Goal: Check status: Check status

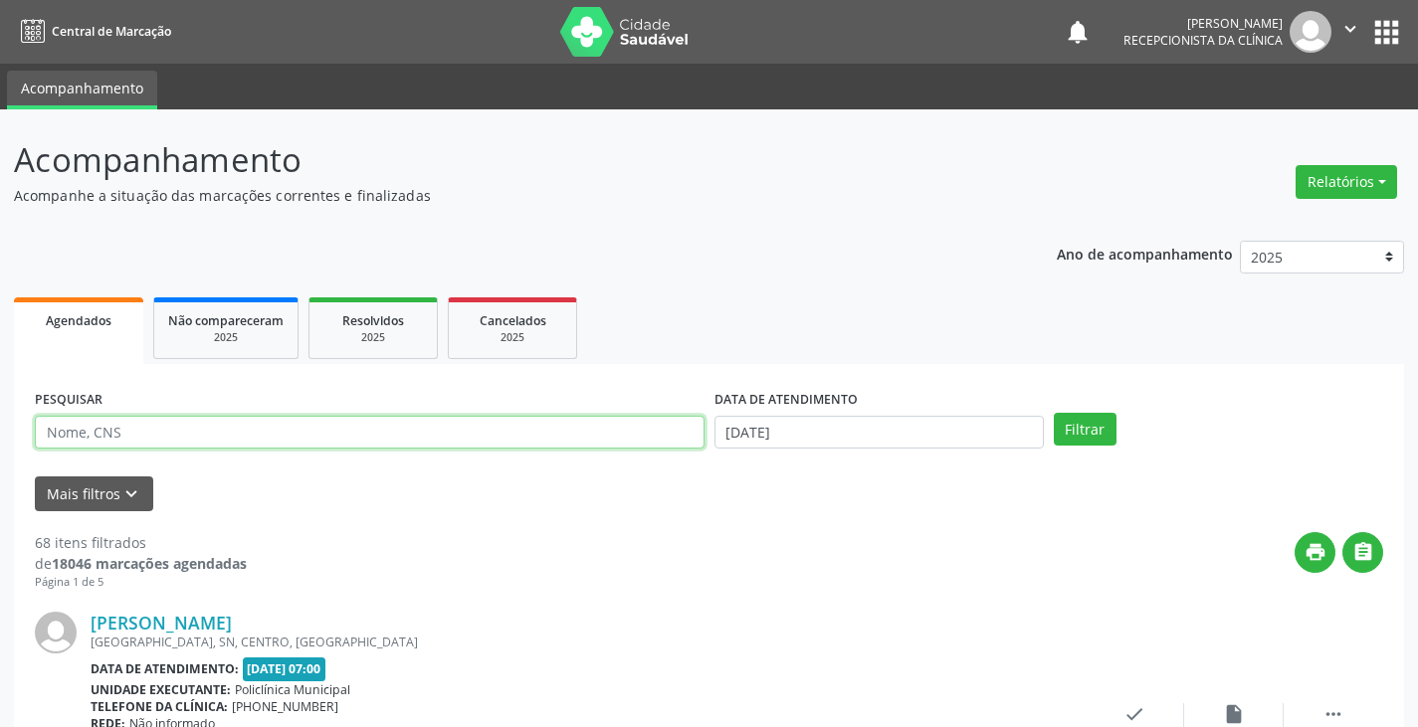
click at [592, 439] on input "text" at bounding box center [370, 433] width 670 height 34
click at [1054, 413] on button "Filtrar" at bounding box center [1085, 430] width 63 height 34
click at [579, 437] on input "luzine" at bounding box center [370, 433] width 670 height 34
type input "l"
click at [1054, 413] on button "Filtrar" at bounding box center [1085, 430] width 63 height 34
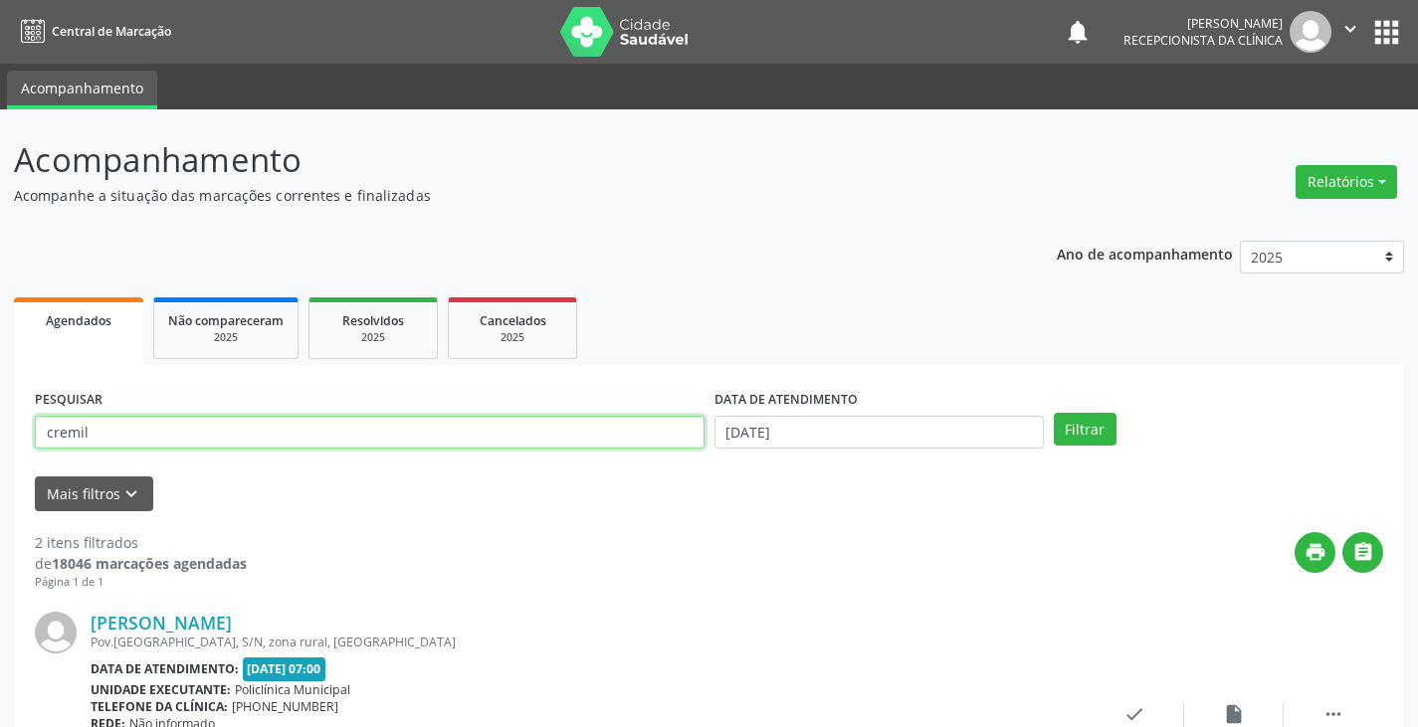
click at [374, 436] on input "cremil" at bounding box center [370, 433] width 670 height 34
type input "c"
type input "silv"
click at [1054, 413] on button "Filtrar" at bounding box center [1085, 430] width 63 height 34
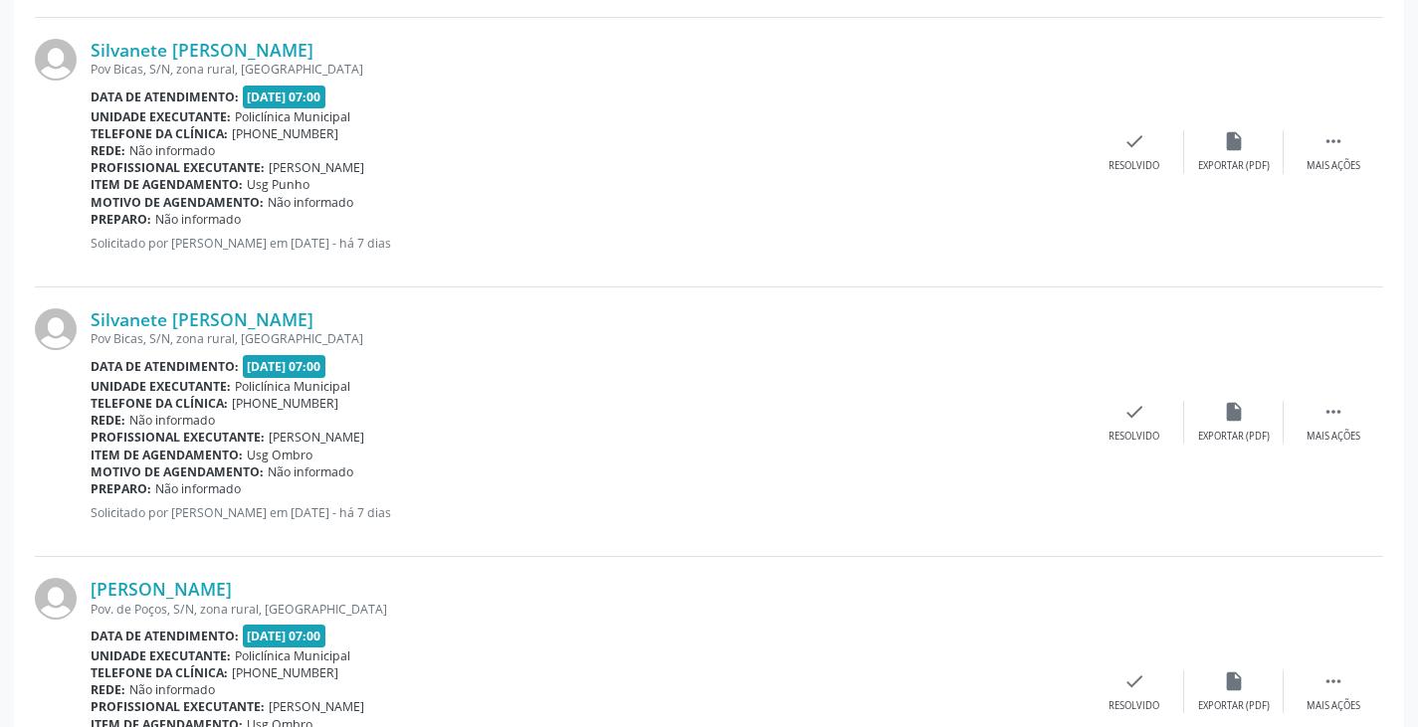
scroll to position [1393, 0]
